Goal: Find specific page/section: Find specific page/section

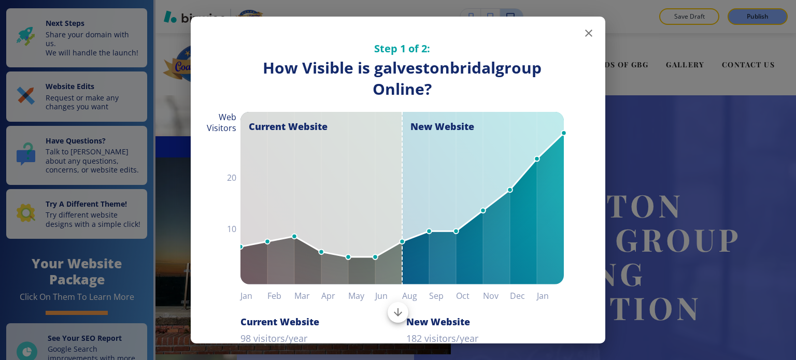
click at [585, 34] on icon "button" at bounding box center [588, 33] width 7 height 7
